Goal: Task Accomplishment & Management: Use online tool/utility

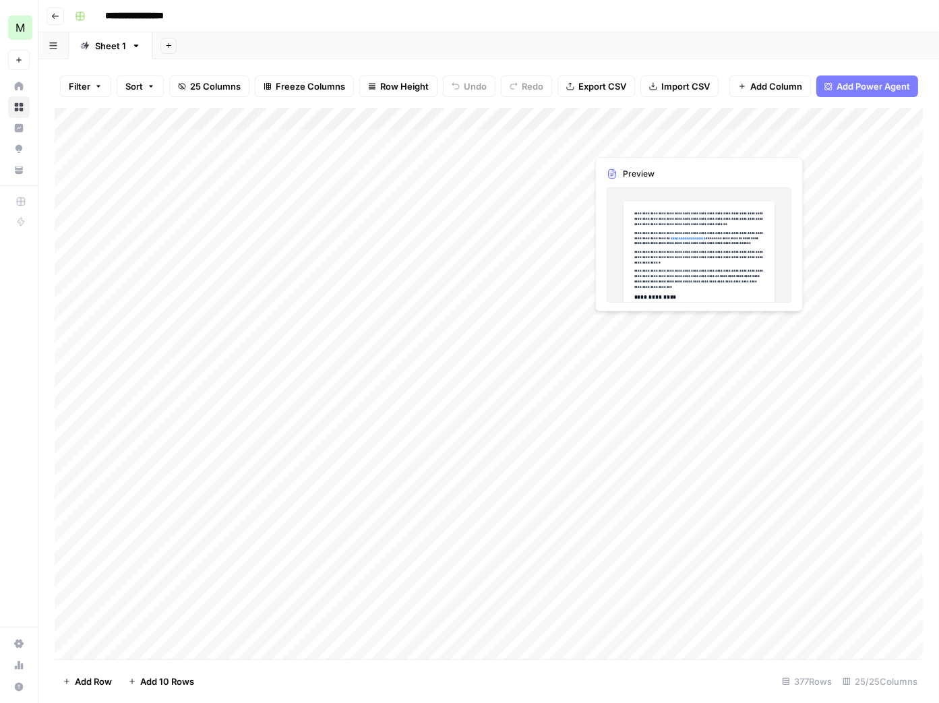
click at [650, 148] on div "Add Column" at bounding box center [489, 384] width 868 height 552
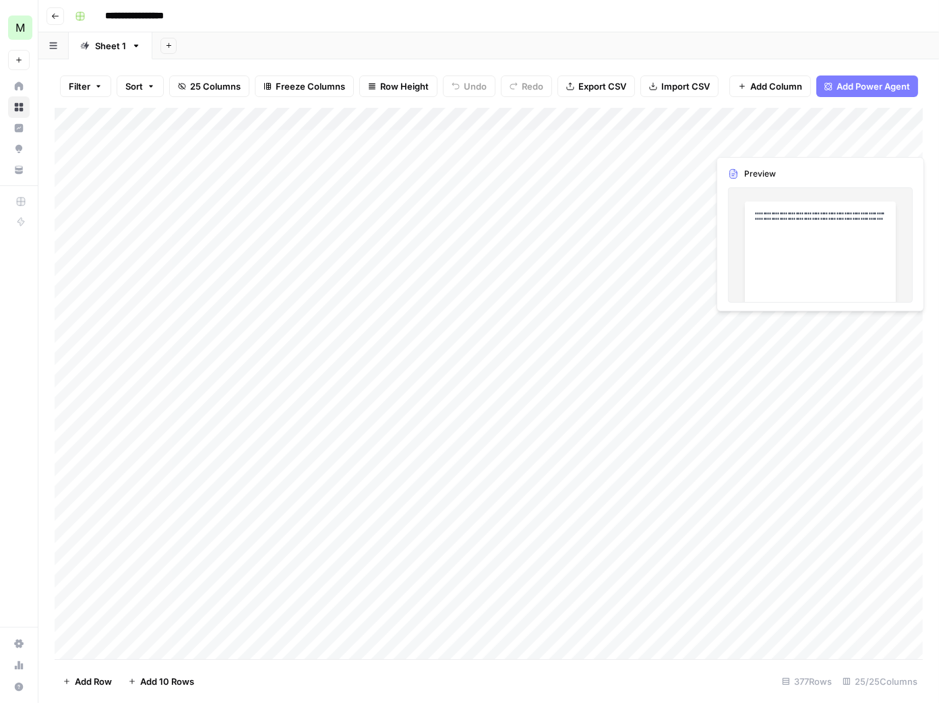
click at [760, 146] on div "Add Column" at bounding box center [489, 384] width 868 height 552
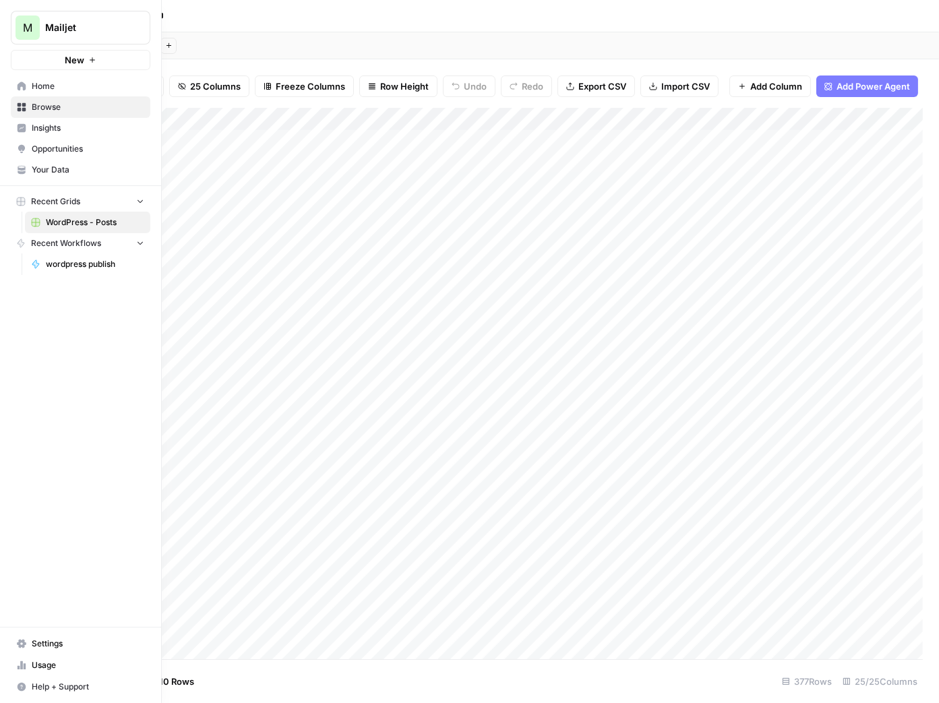
click at [57, 92] on span "Home" at bounding box center [88, 86] width 113 height 12
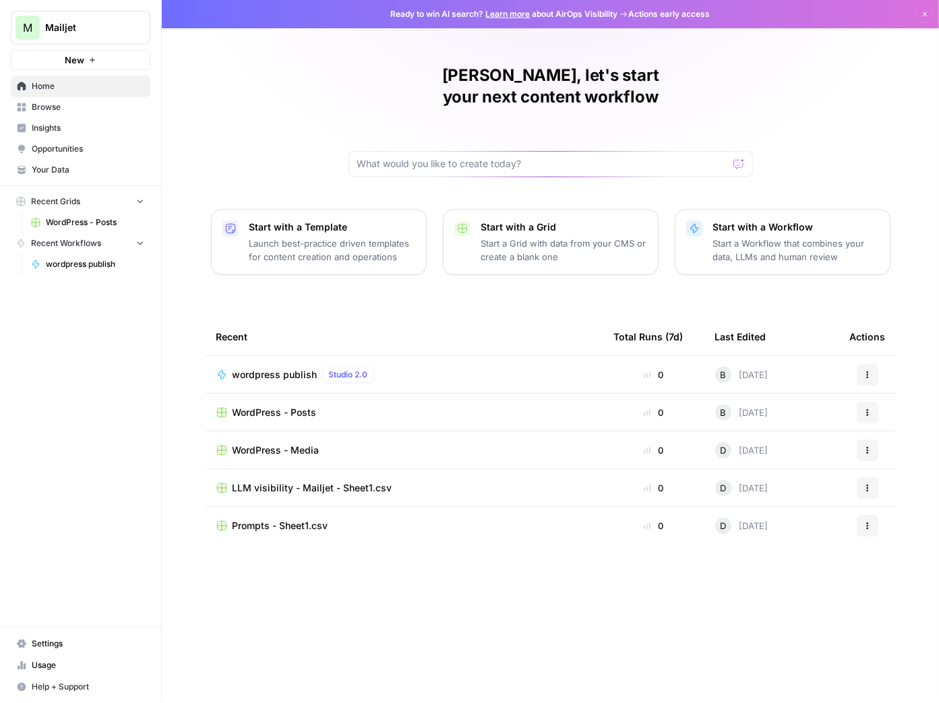
click at [529, 406] on div "WordPress - Posts" at bounding box center [404, 412] width 376 height 13
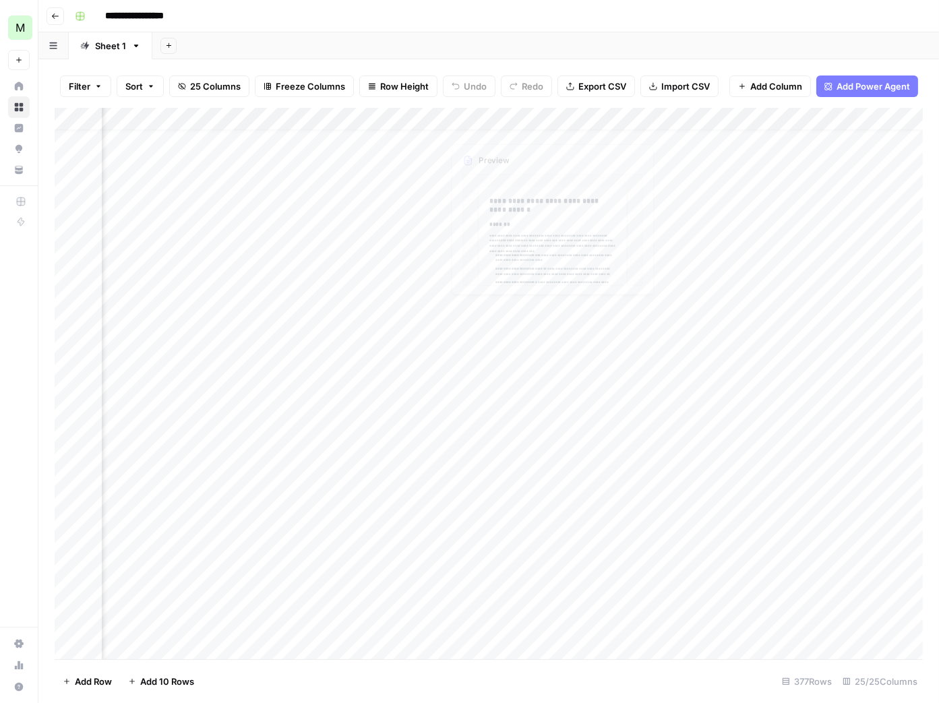
scroll to position [0, 2208]
click at [410, 119] on div "Add Column" at bounding box center [489, 384] width 868 height 552
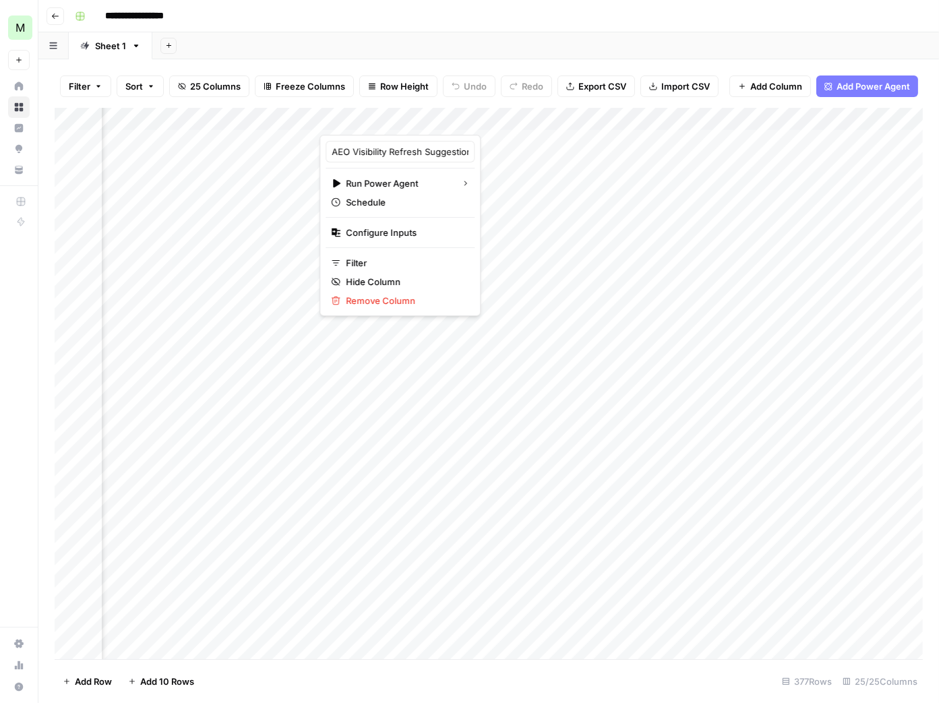
click at [618, 56] on div "Add Sheet" at bounding box center [545, 45] width 787 height 27
click at [499, 142] on div "Add Column" at bounding box center [489, 384] width 868 height 552
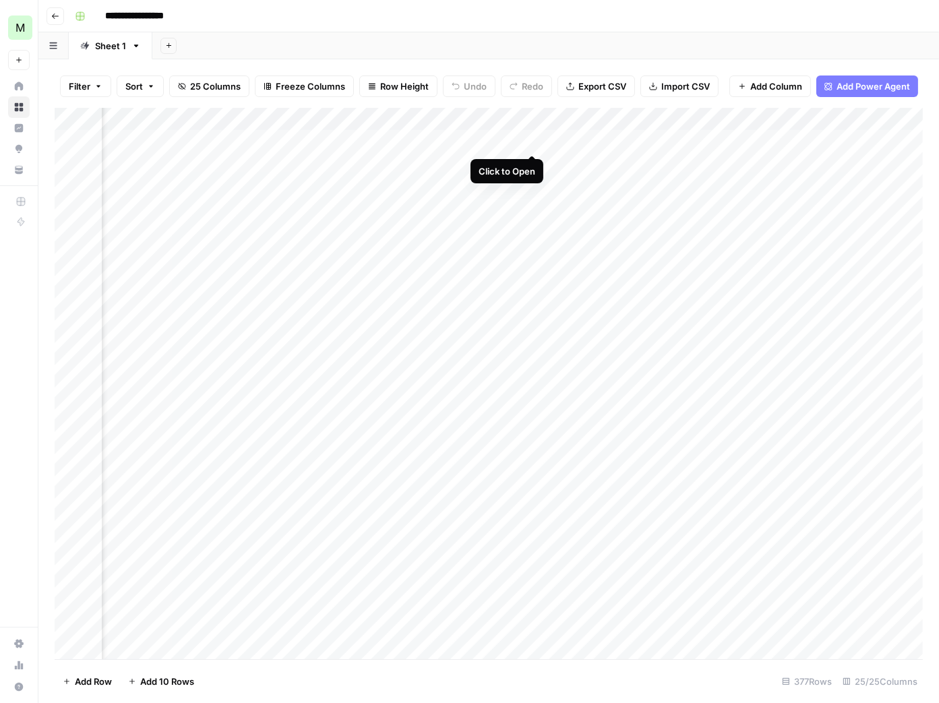
click at [532, 142] on div "Add Column" at bounding box center [489, 384] width 868 height 552
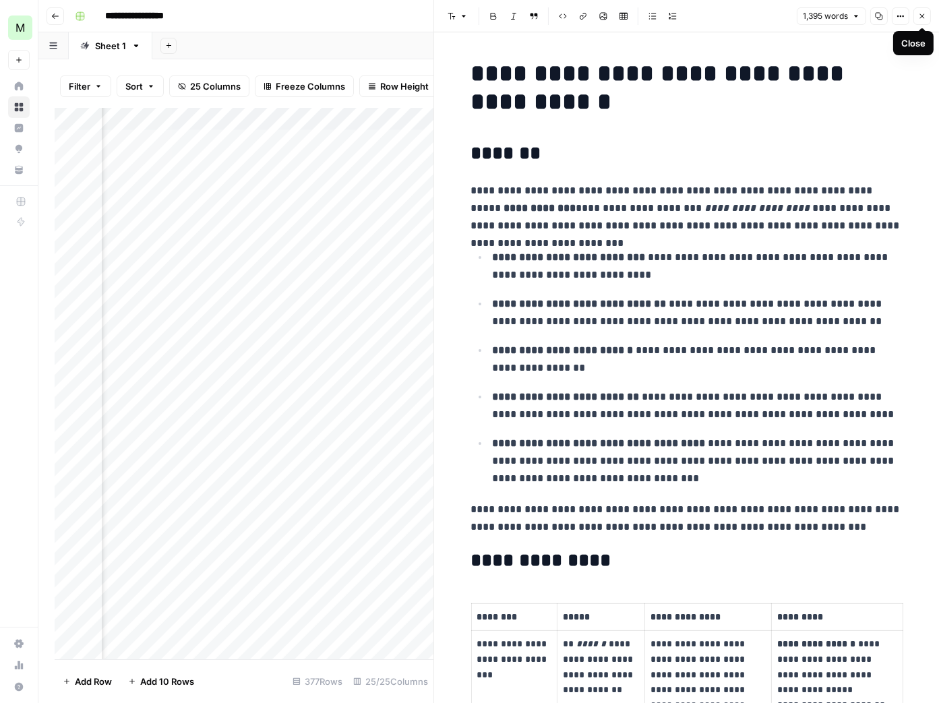
click at [927, 18] on button "Close" at bounding box center [922, 16] width 18 height 18
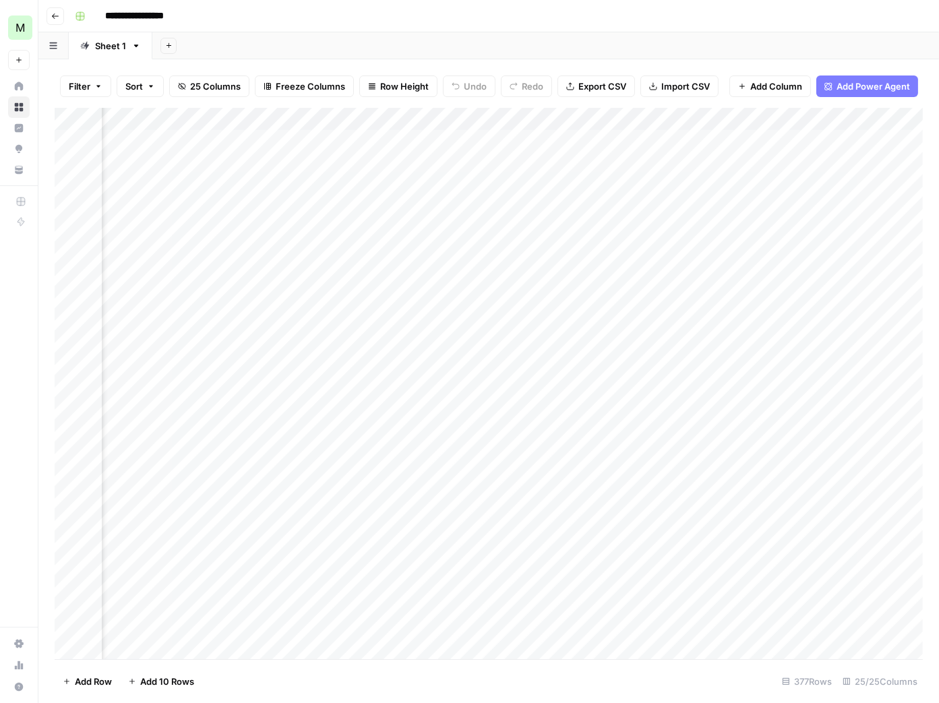
click at [842, 94] on button "Add Power Agent" at bounding box center [867, 86] width 102 height 22
